Goal: Obtain resource: Obtain resource

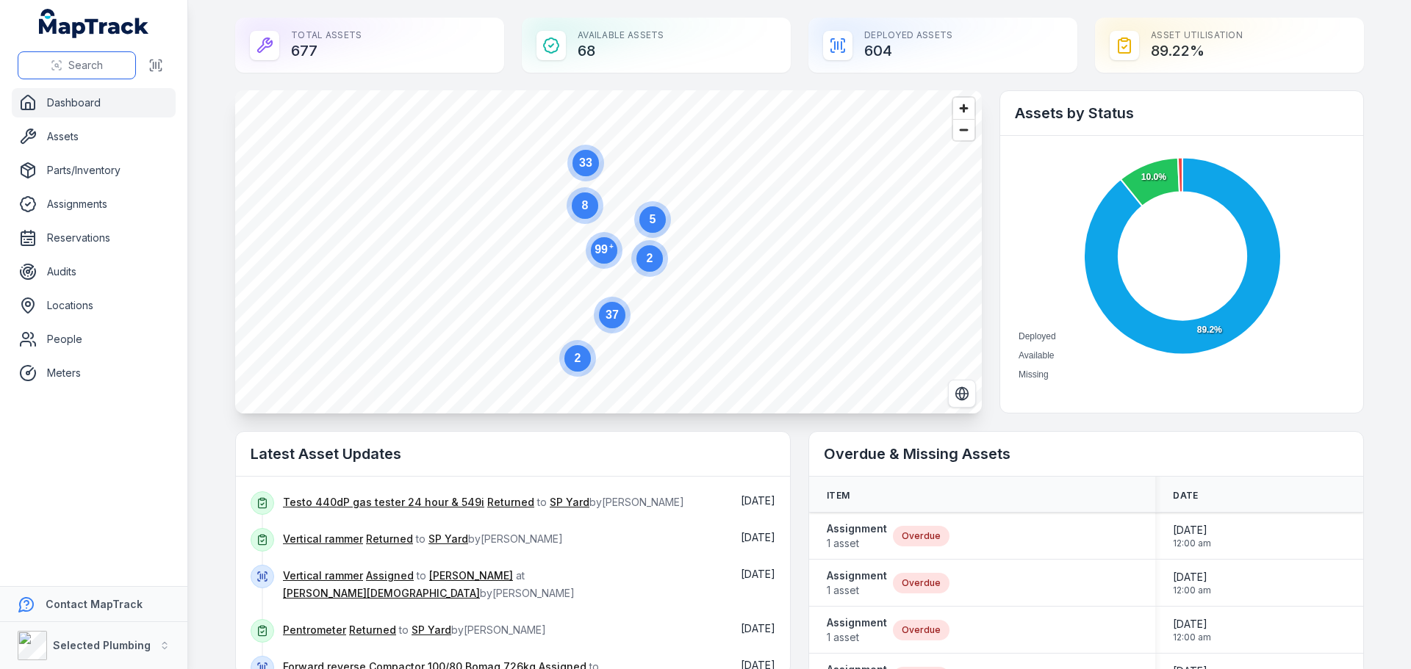
click at [76, 68] on span "Search" at bounding box center [85, 65] width 35 height 15
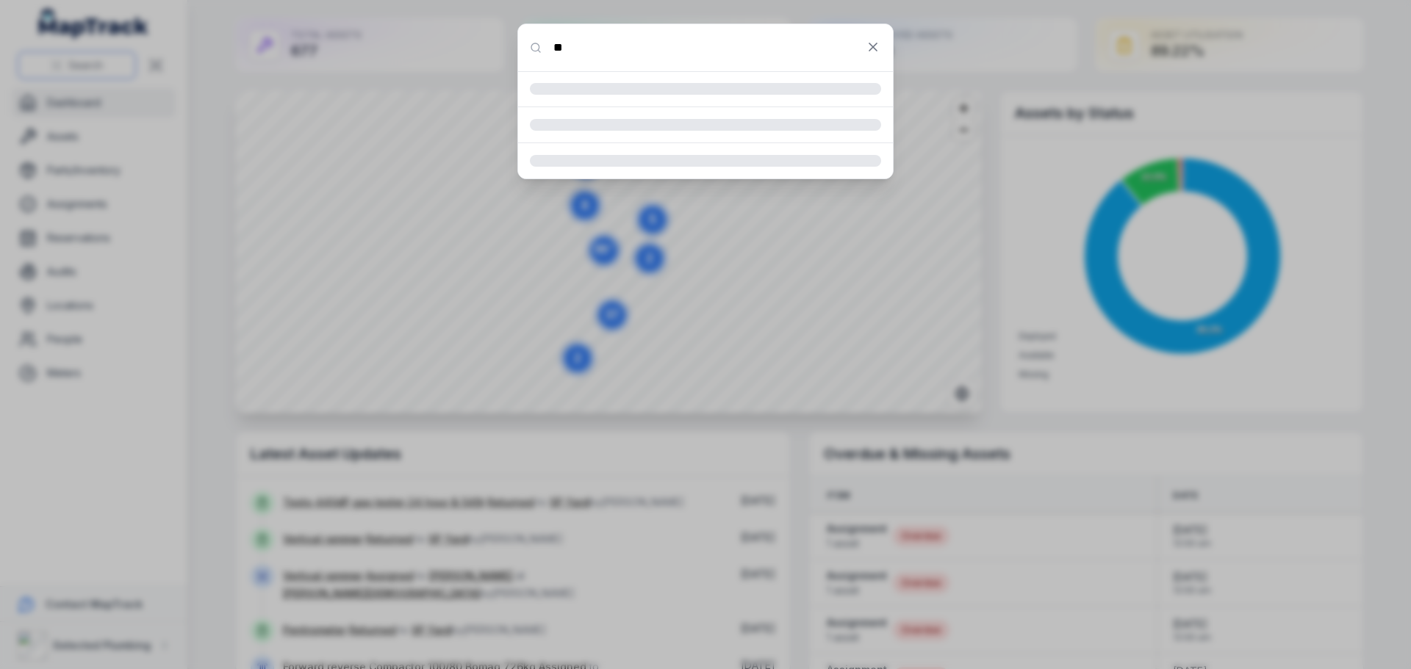
type input "**"
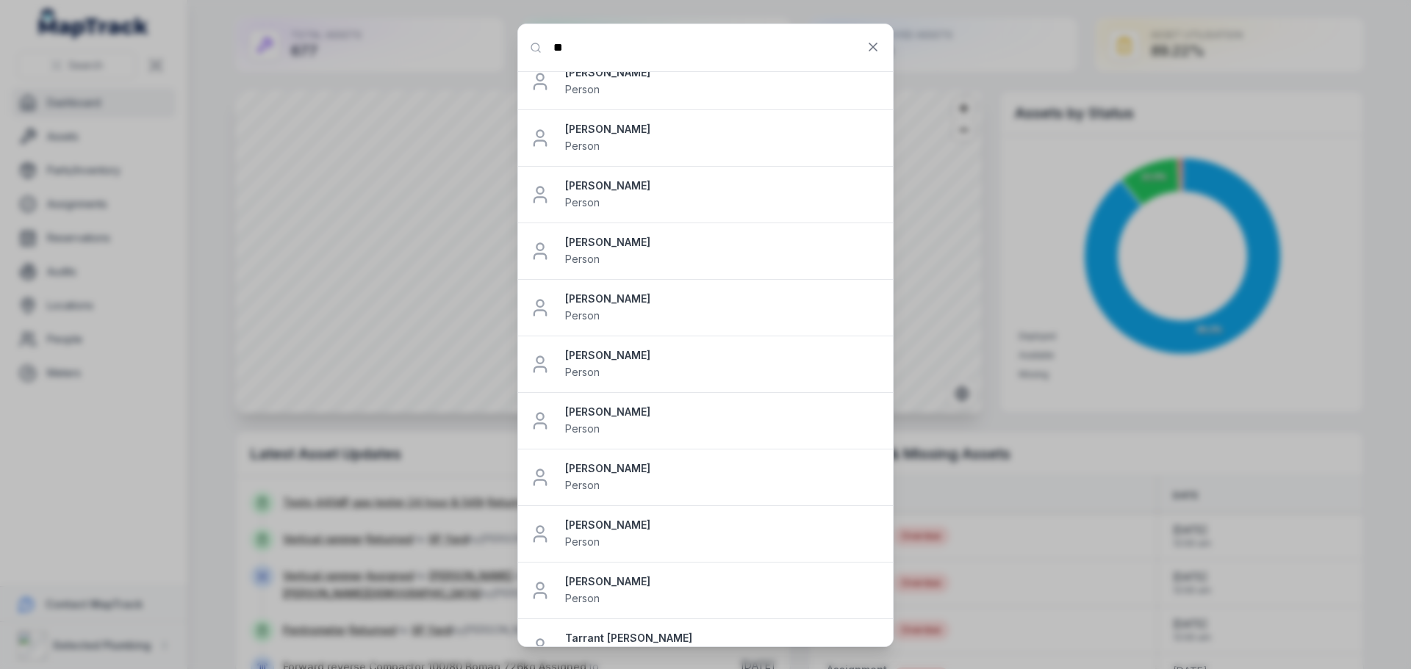
scroll to position [556, 0]
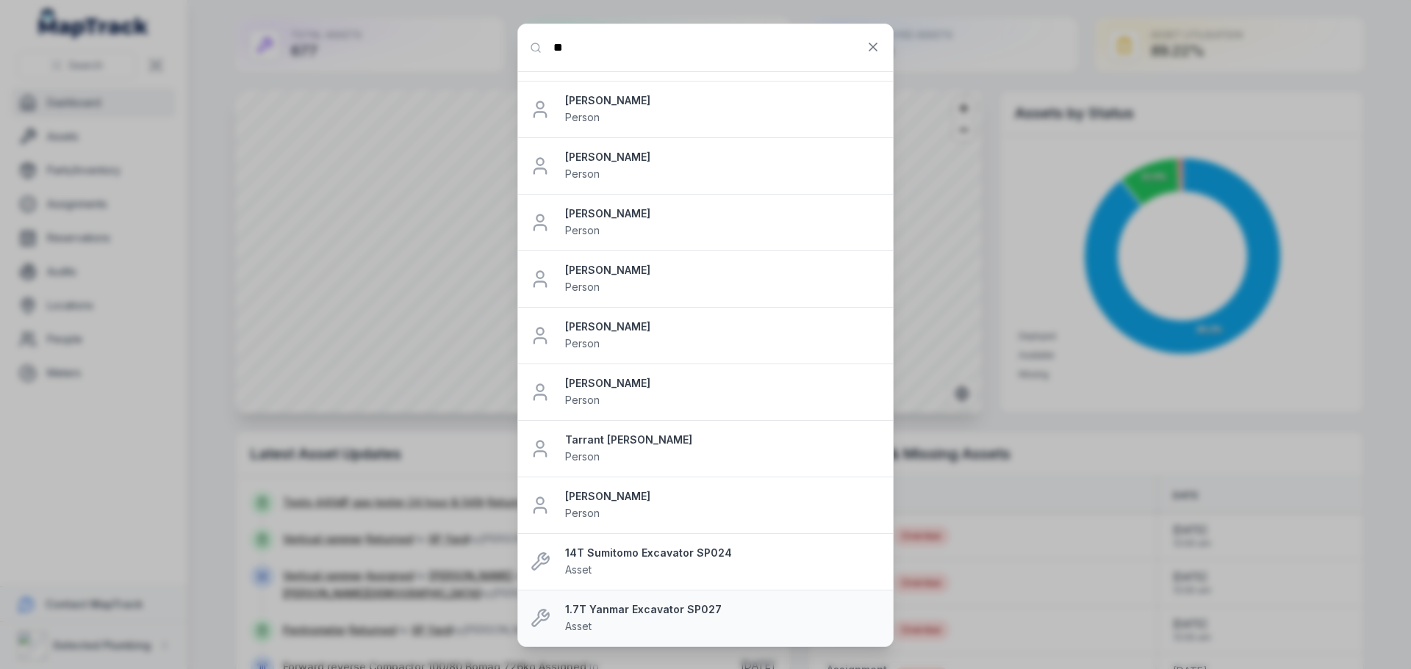
click at [659, 617] on div "1.7T Yanmar Excavator SP027 Asset" at bounding box center [723, 619] width 316 height 32
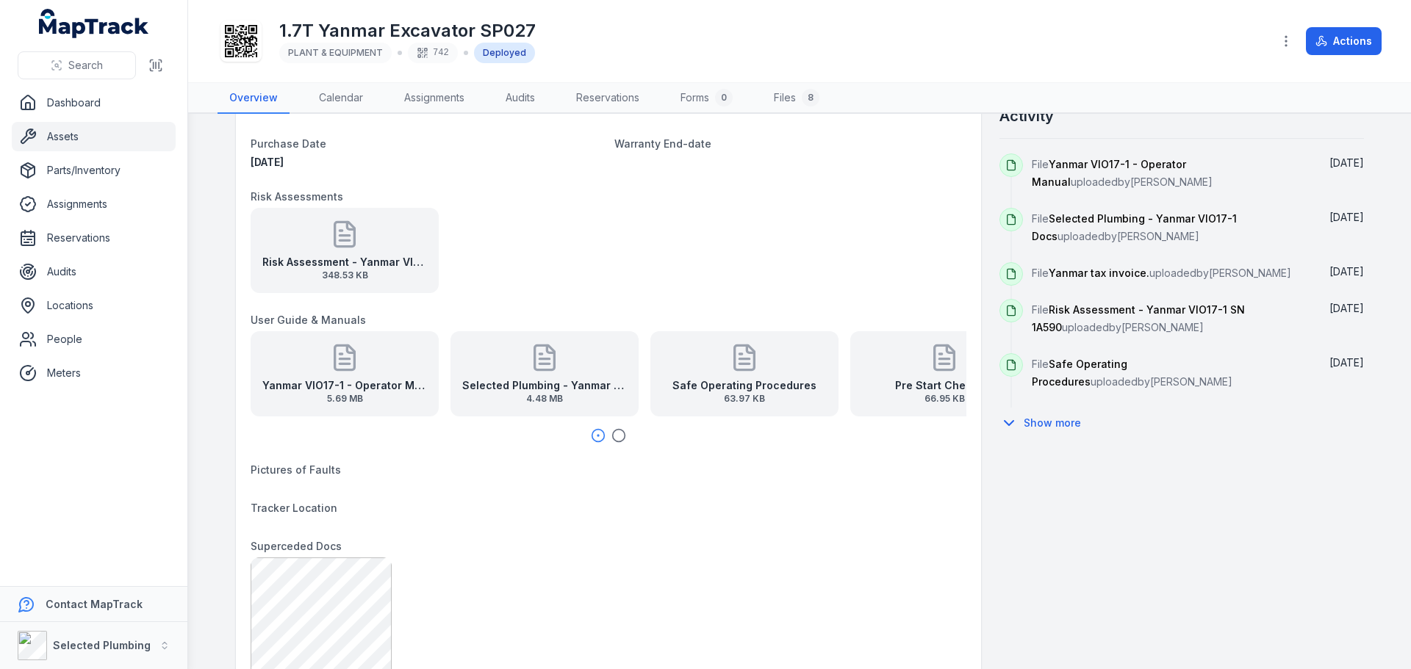
scroll to position [681, 0]
click at [617, 433] on icon "button" at bounding box center [618, 434] width 15 height 15
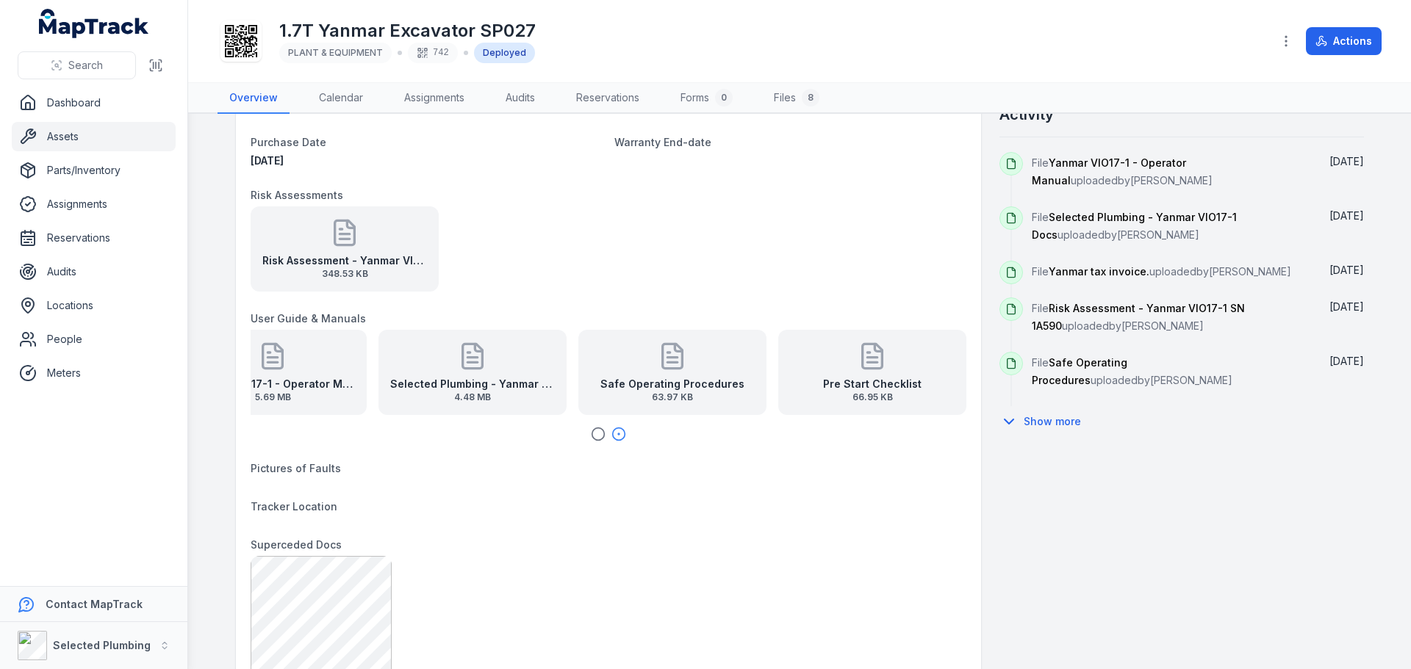
click at [594, 432] on icon "button" at bounding box center [598, 434] width 15 height 15
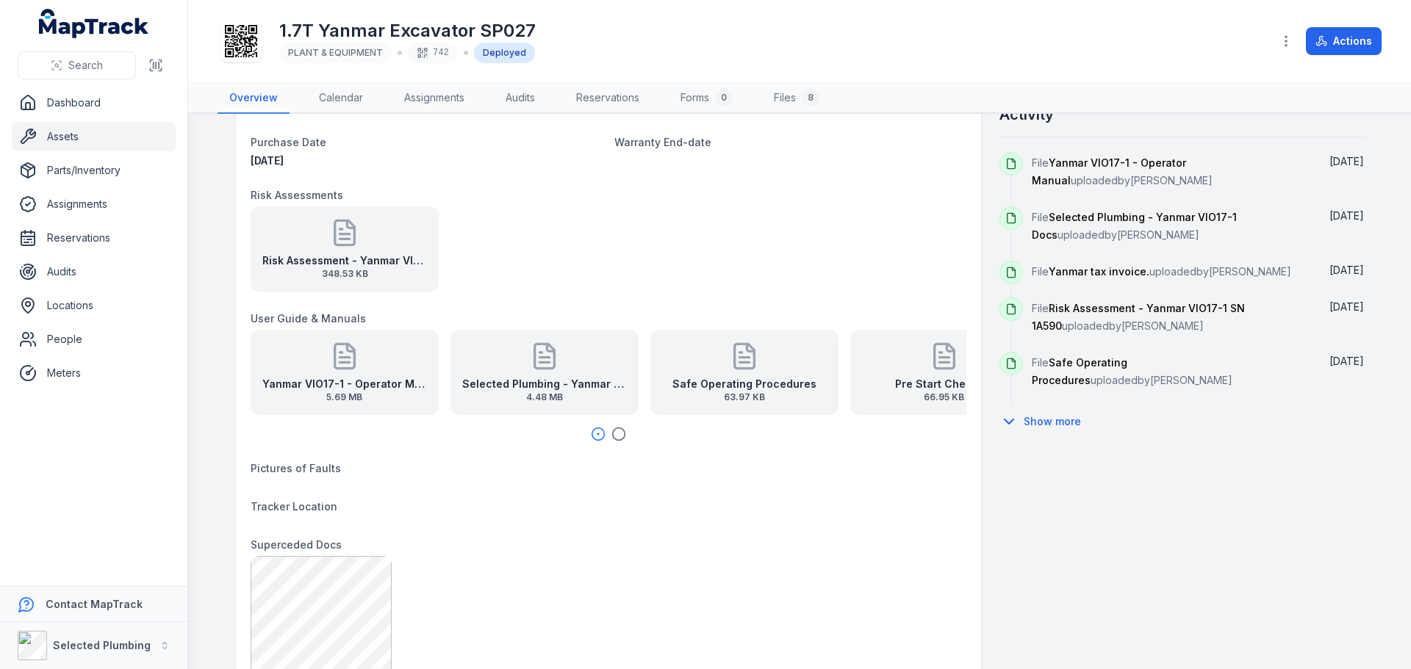
click at [350, 251] on div "Risk Assessment - Yanmar VIO17-1 SN 1A590 348.53 KB" at bounding box center [345, 248] width 188 height 85
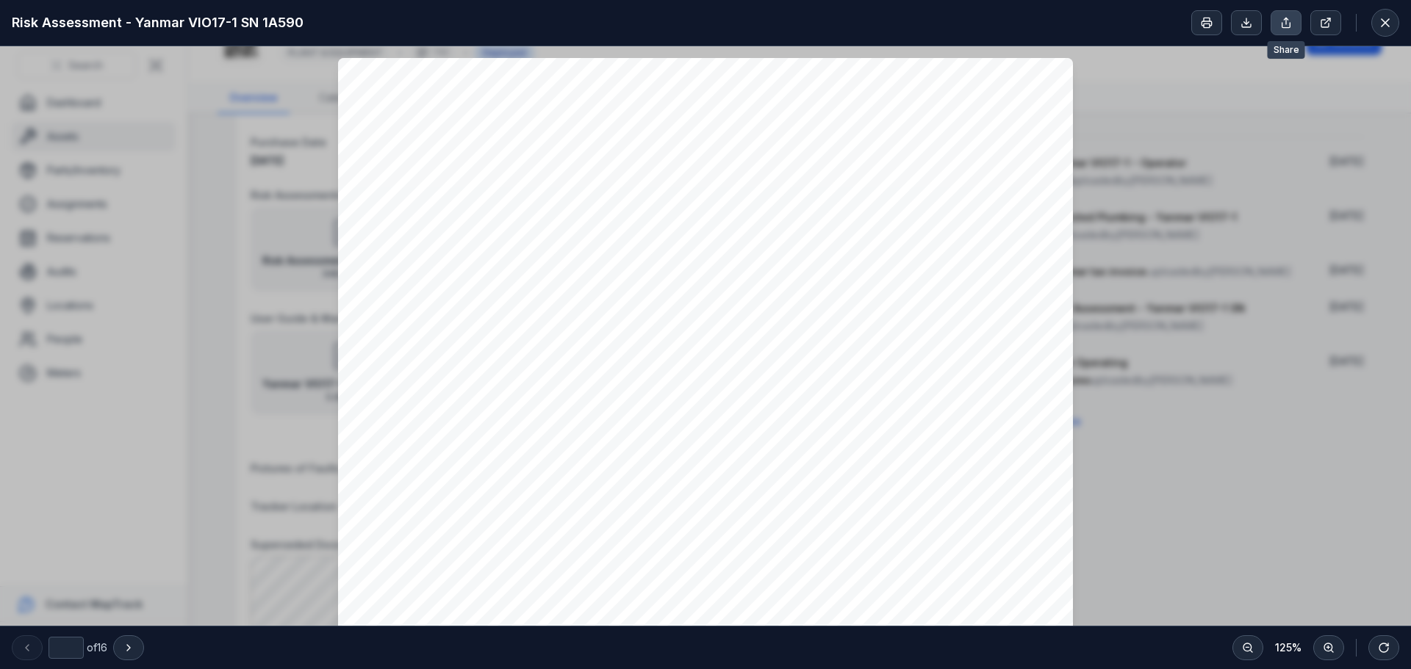
click at [1282, 22] on icon at bounding box center [1286, 23] width 12 height 12
click at [1248, 26] on icon at bounding box center [1246, 23] width 12 height 12
click at [1393, 26] on button at bounding box center [1385, 23] width 28 height 28
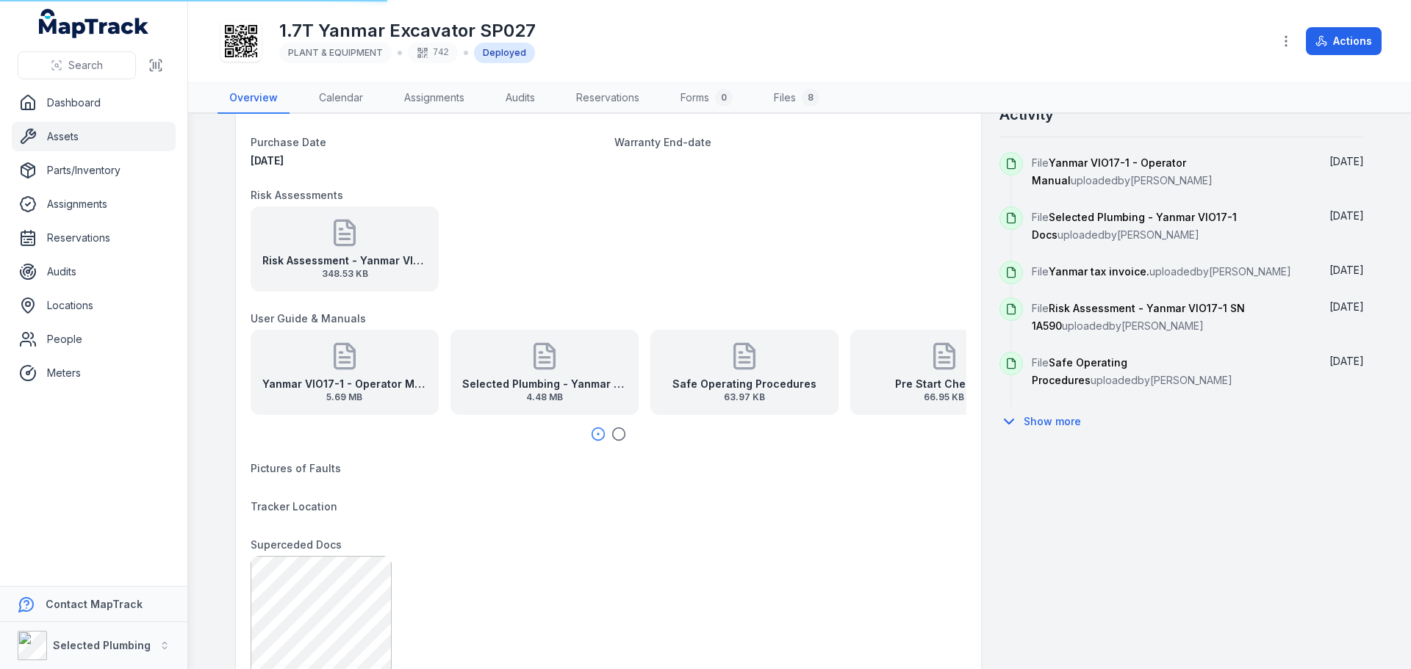
click at [351, 375] on div "Yanmar VIO17-1 - Operator Manual 5.69 MB" at bounding box center [345, 372] width 188 height 85
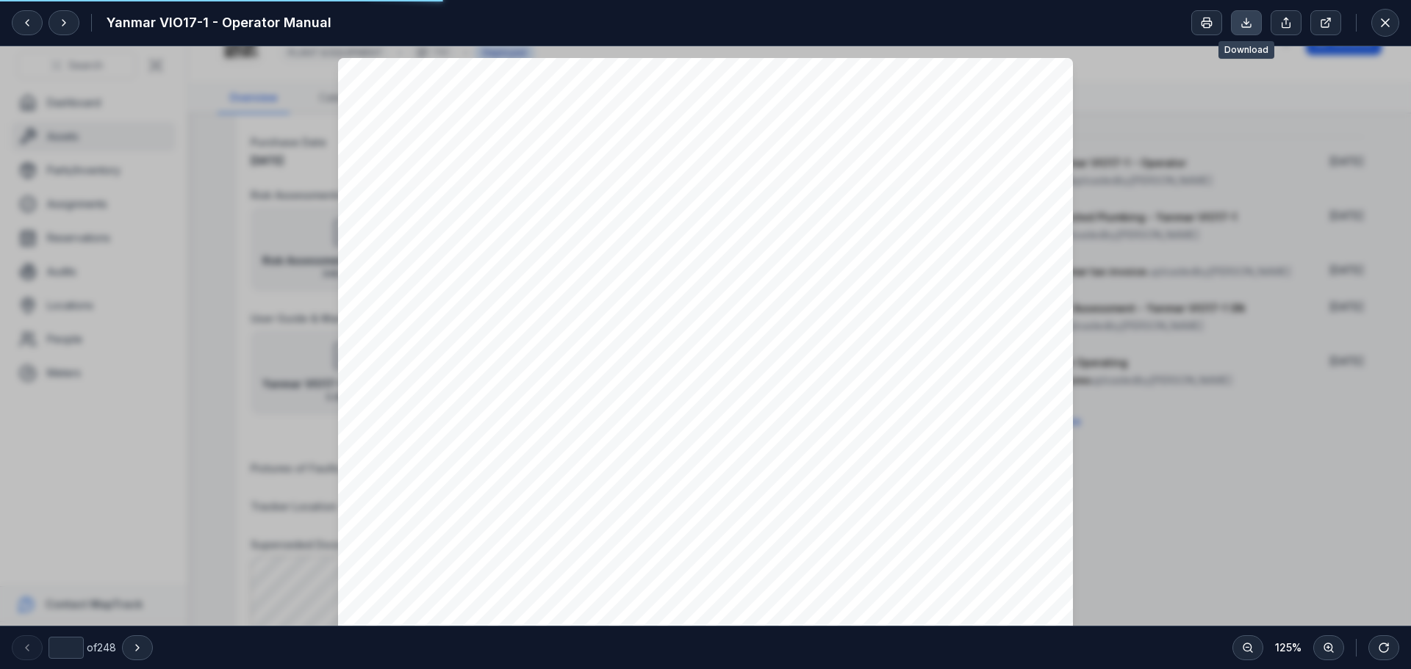
click at [1238, 23] on link at bounding box center [1246, 22] width 31 height 25
click at [1384, 29] on icon at bounding box center [1385, 22] width 15 height 15
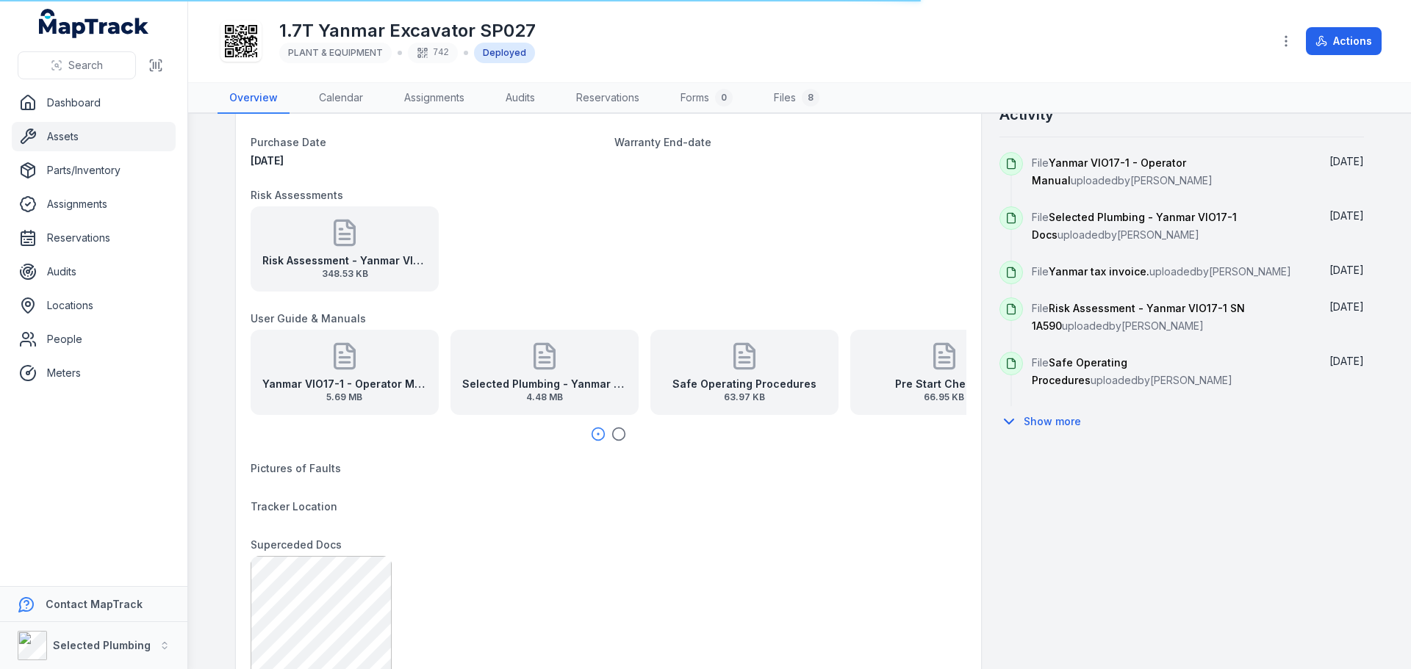
click at [924, 382] on strong "Pre Start Checklist" at bounding box center [944, 384] width 98 height 15
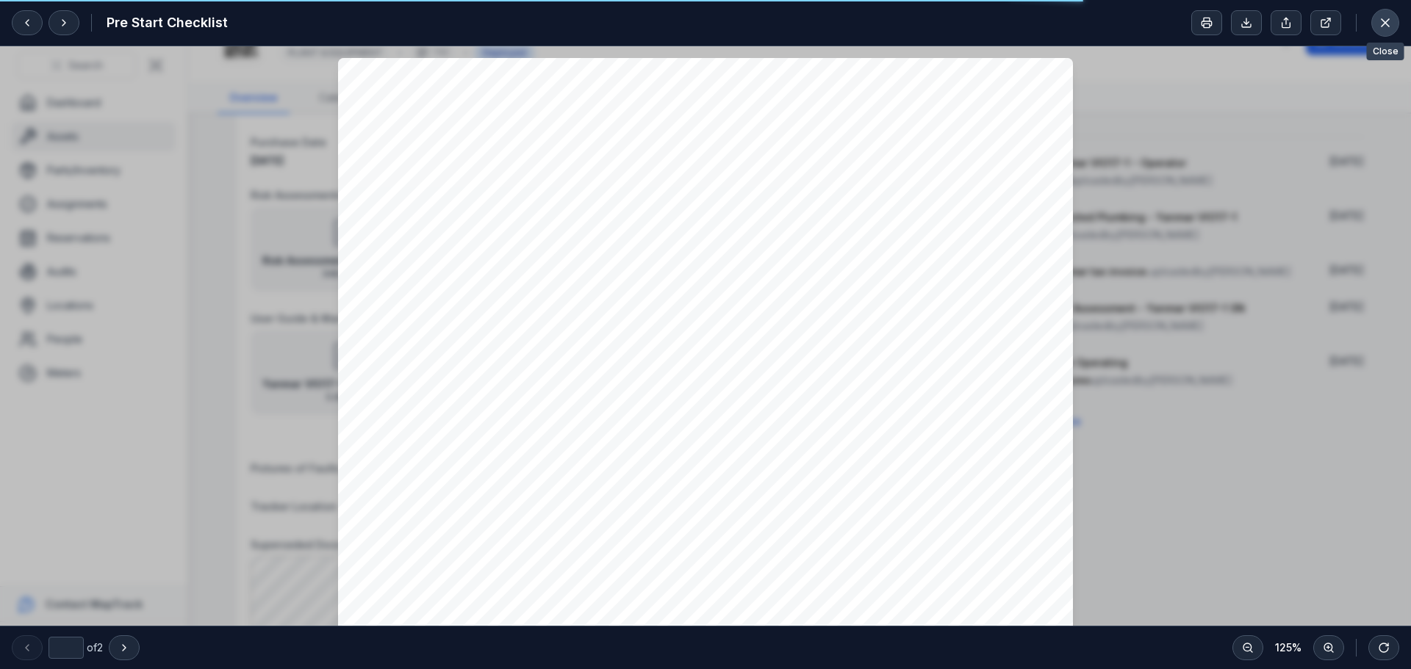
click at [1386, 32] on button at bounding box center [1385, 23] width 28 height 28
